Goal: Communication & Community: Answer question/provide support

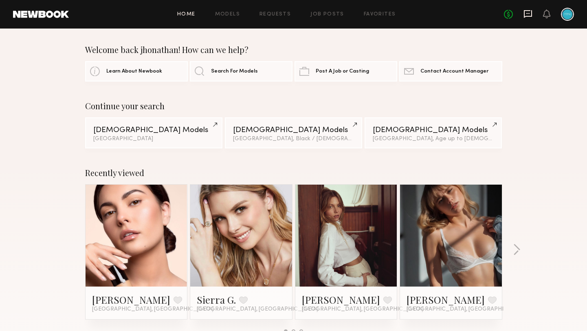
click at [529, 14] on icon at bounding box center [528, 13] width 9 height 9
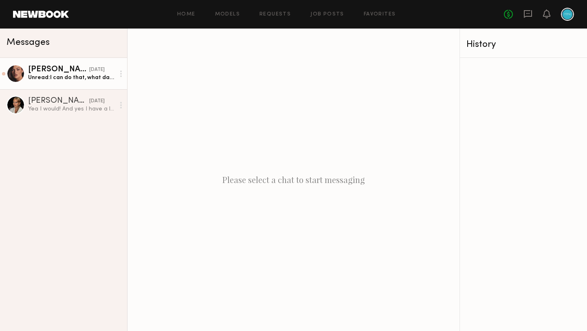
click at [80, 83] on link "[PERSON_NAME] [DATE] Unread: I can do that, what date are you thinking? I know …" at bounding box center [63, 73] width 127 height 31
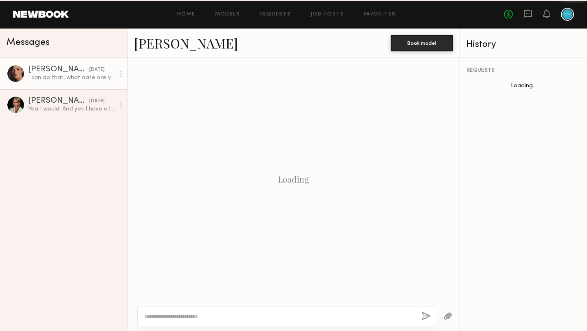
scroll to position [602, 0]
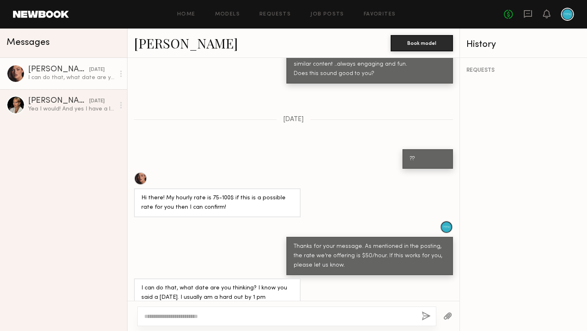
click at [260, 315] on textarea at bounding box center [279, 316] width 271 height 8
click at [304, 315] on textarea at bounding box center [279, 316] width 271 height 8
paste textarea "**********"
type textarea "**********"
click at [422, 314] on button "button" at bounding box center [426, 316] width 9 height 10
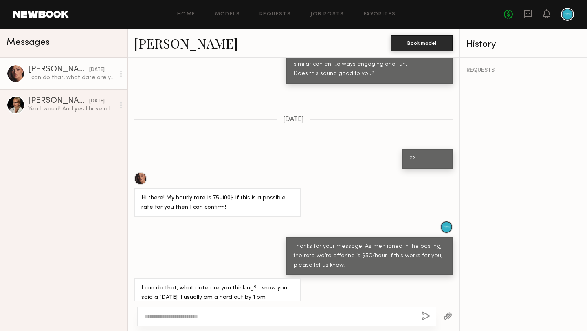
scroll to position [703, 0]
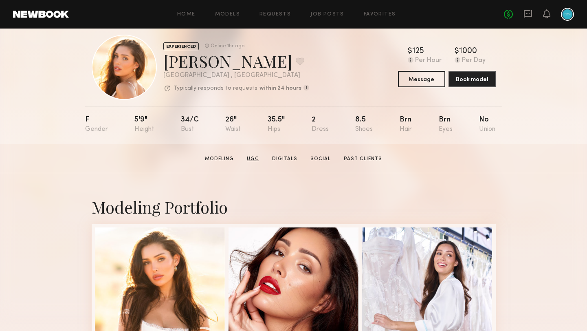
click at [256, 159] on link "UGC" at bounding box center [253, 158] width 19 height 7
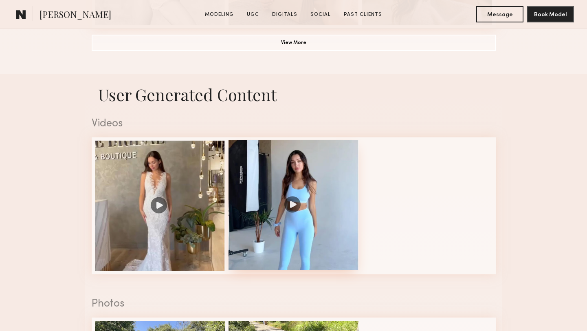
scroll to position [772, 0]
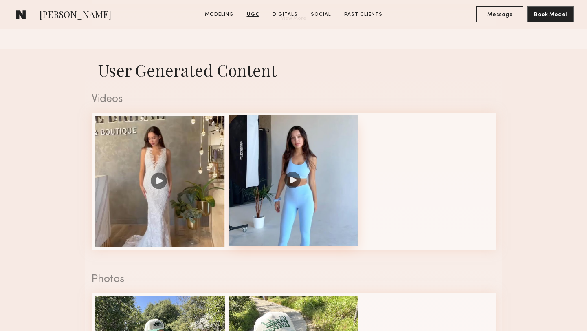
click at [280, 223] on div at bounding box center [294, 180] width 130 height 130
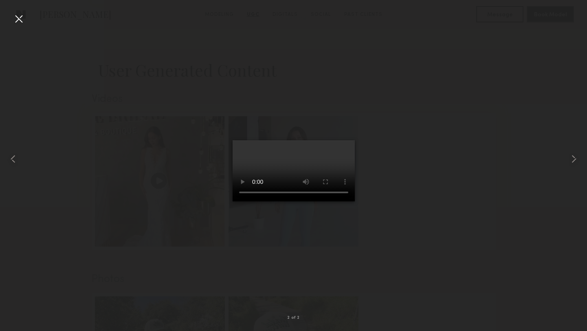
click at [20, 17] on div at bounding box center [18, 18] width 13 height 13
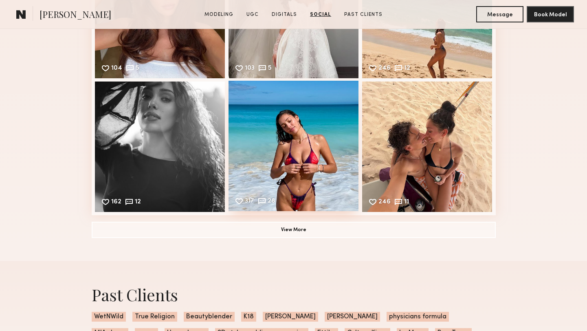
scroll to position [1685, 0]
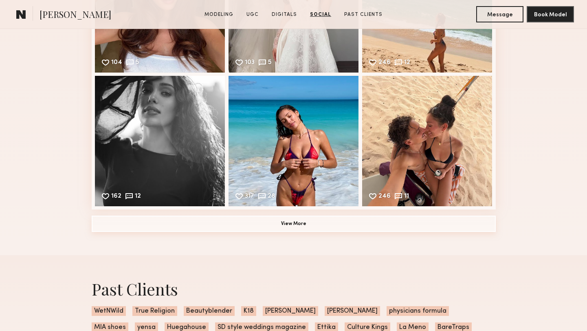
click at [308, 225] on button "View More" at bounding box center [294, 224] width 404 height 16
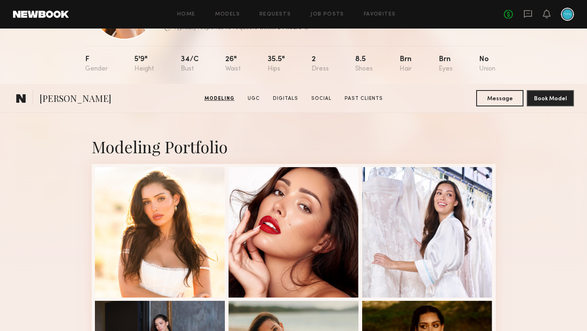
scroll to position [0, 0]
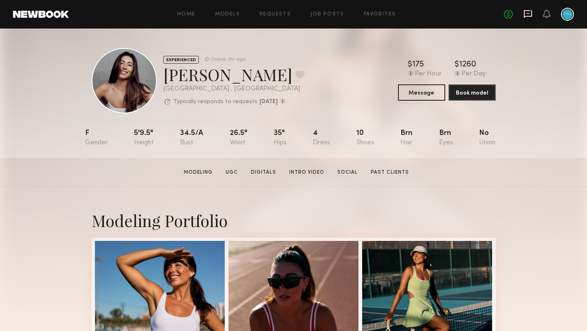
click at [528, 13] on icon at bounding box center [528, 13] width 3 height 1
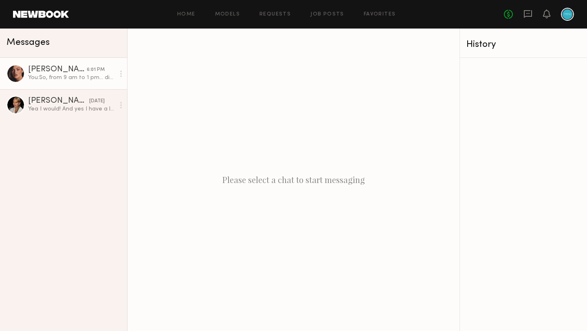
click at [66, 75] on div "You: So, from 9 am to 1 pm… did I understand that correctly?" at bounding box center [71, 78] width 87 height 8
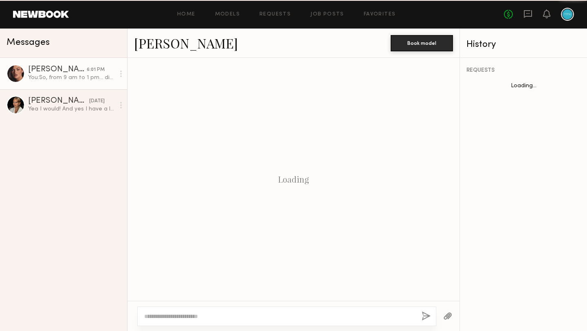
scroll to position [641, 0]
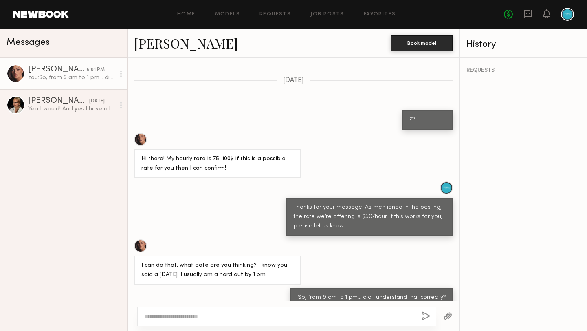
click at [29, 45] on span "Messages" at bounding box center [28, 42] width 43 height 9
click at [33, 105] on div "Yea I would! And yes I have a lot of experience speaking on camera!" at bounding box center [71, 109] width 87 height 8
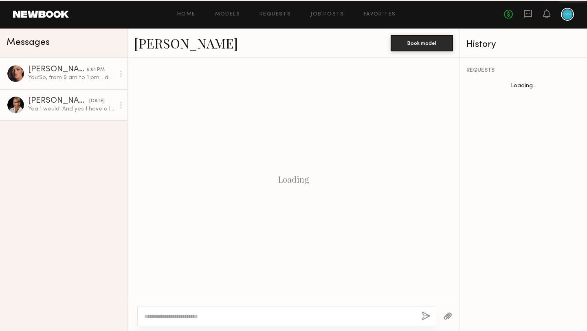
scroll to position [217, 0]
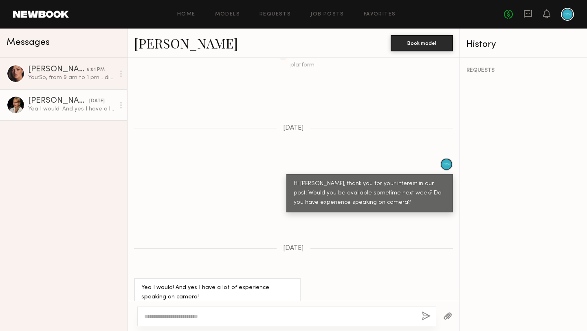
click at [40, 15] on link at bounding box center [41, 14] width 56 height 7
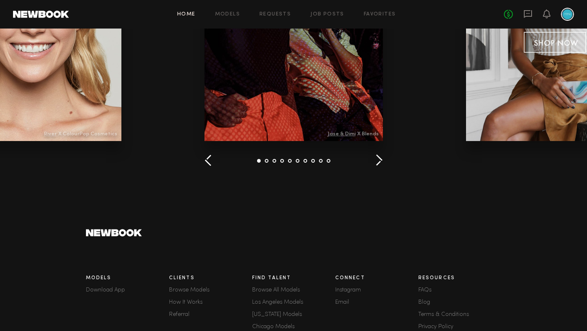
scroll to position [1152, 0]
